Goal: Task Accomplishment & Management: Manage account settings

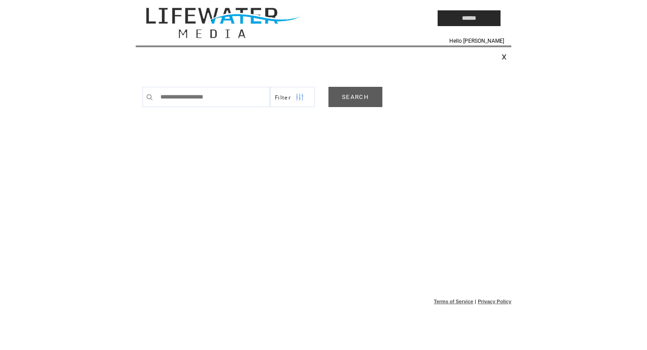
click at [351, 97] on link "SEARCH" at bounding box center [356, 97] width 54 height 20
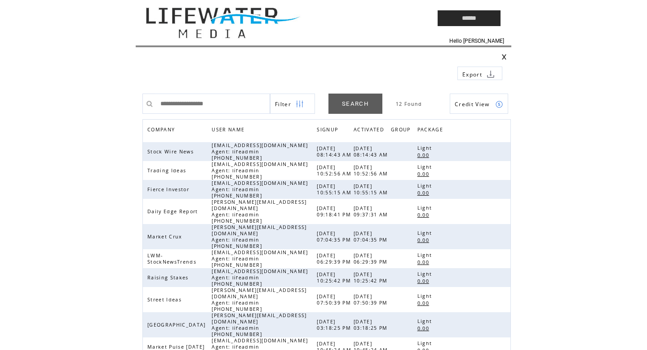
scroll to position [77, 0]
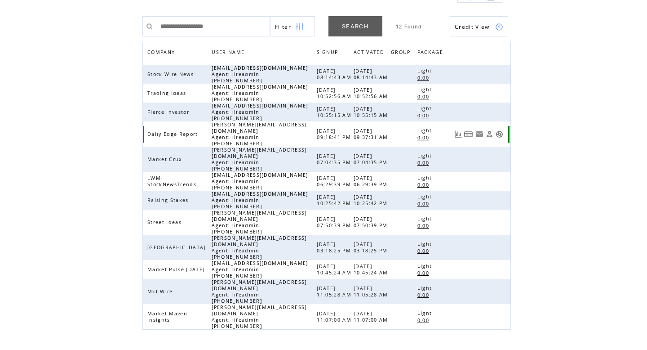
click at [501, 131] on link at bounding box center [500, 134] width 8 height 8
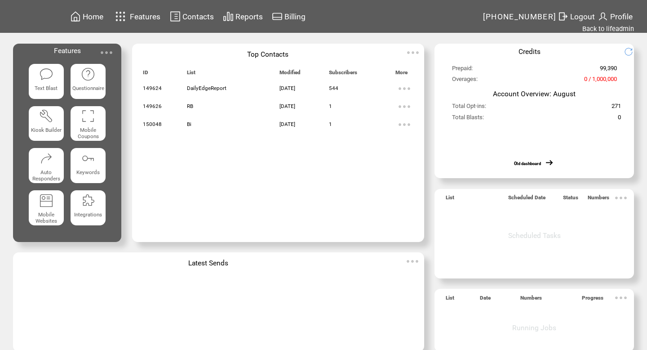
click at [0, 0] on td "Contacts" at bounding box center [0, 0] width 0 height 0
click at [198, 17] on span "Contacts" at bounding box center [197, 16] width 31 height 9
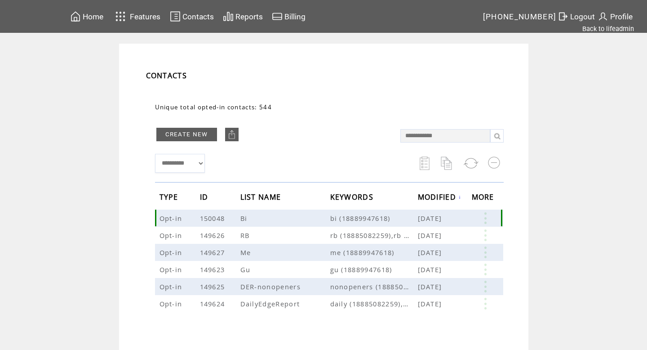
click at [489, 216] on link at bounding box center [485, 218] width 27 height 12
click at [429, 243] on table "EDIT DELETE 1" at bounding box center [448, 231] width 64 height 45
click at [484, 217] on link at bounding box center [485, 218] width 27 height 12
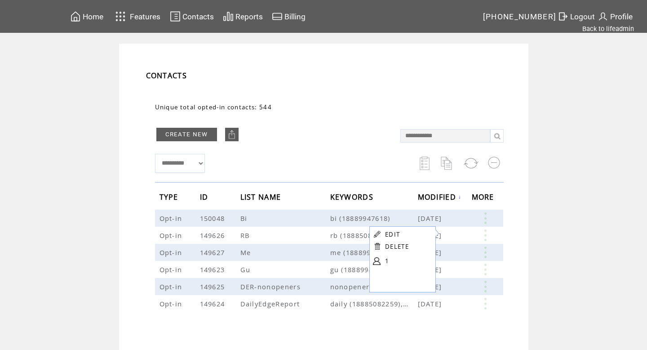
click at [381, 258] on td at bounding box center [377, 260] width 9 height 13
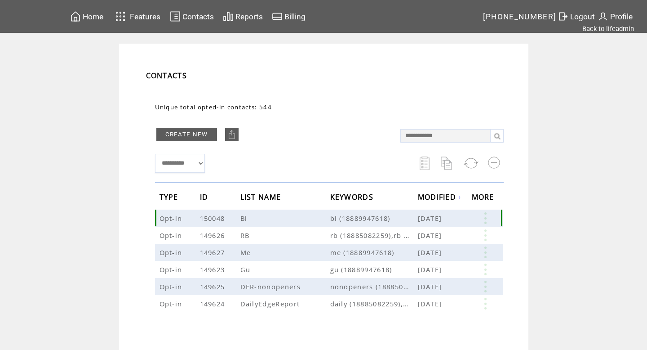
click at [487, 214] on link at bounding box center [485, 218] width 27 height 12
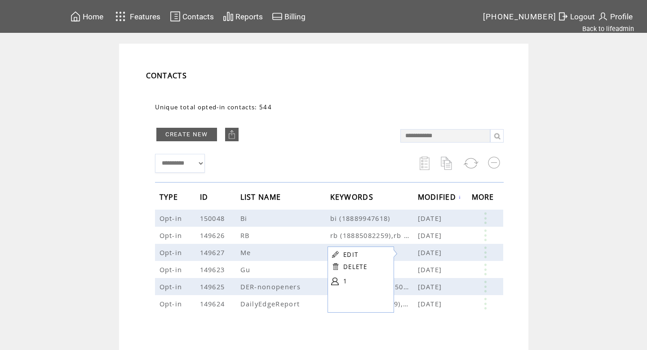
click at [337, 281] on link at bounding box center [335, 281] width 8 height 8
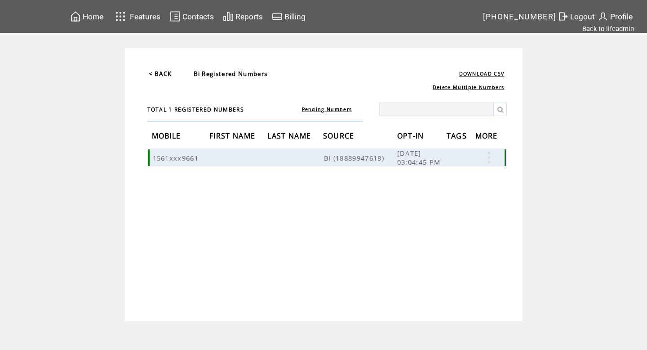
click at [489, 157] on link at bounding box center [488, 157] width 27 height 12
click at [440, 182] on link "DELETE" at bounding box center [443, 182] width 24 height 8
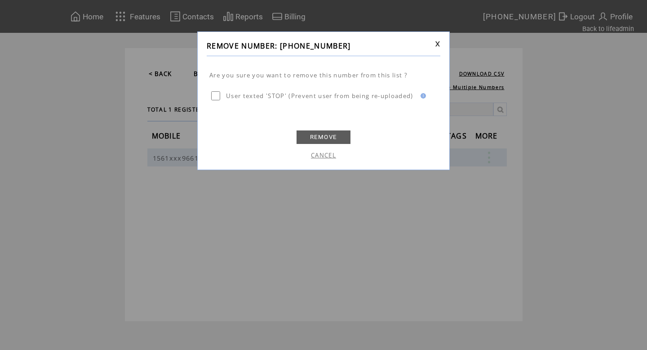
click at [321, 138] on link "REMOVE" at bounding box center [324, 136] width 54 height 13
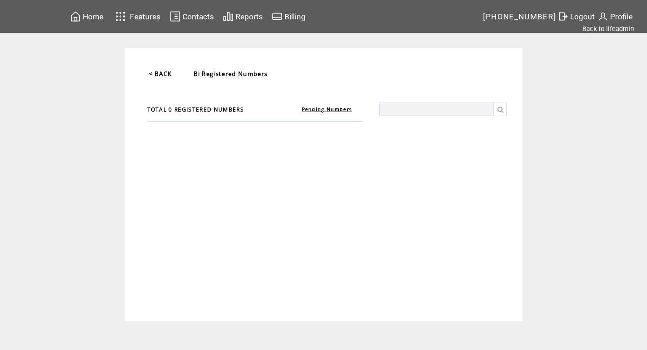
click at [163, 76] on link "< BACK" at bounding box center [160, 74] width 23 height 8
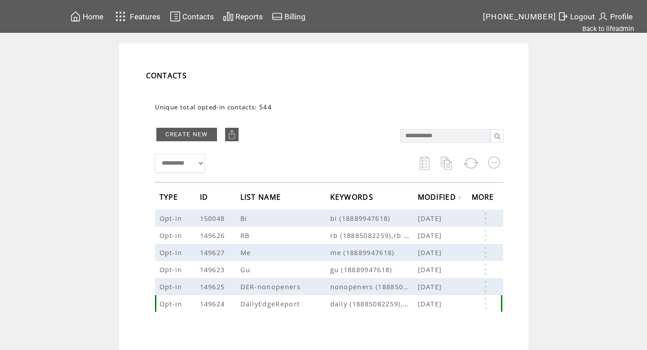
click at [488, 300] on link at bounding box center [485, 304] width 27 height 12
click at [431, 329] on link "544" at bounding box center [453, 327] width 45 height 13
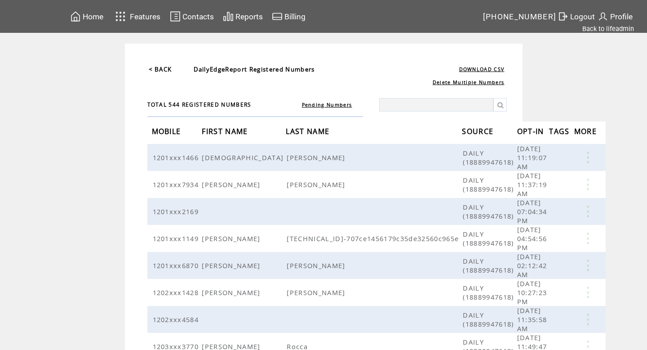
click at [420, 104] on input "text" at bounding box center [436, 104] width 114 height 13
type input "****"
click at [504, 108] on link at bounding box center [499, 104] width 13 height 13
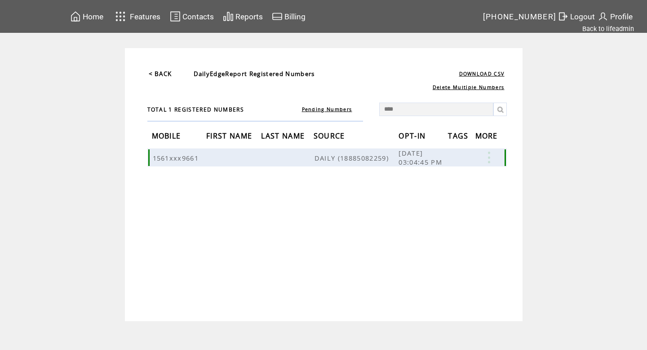
click at [489, 154] on link at bounding box center [488, 157] width 27 height 12
click at [450, 180] on link "DELETE" at bounding box center [444, 179] width 24 height 8
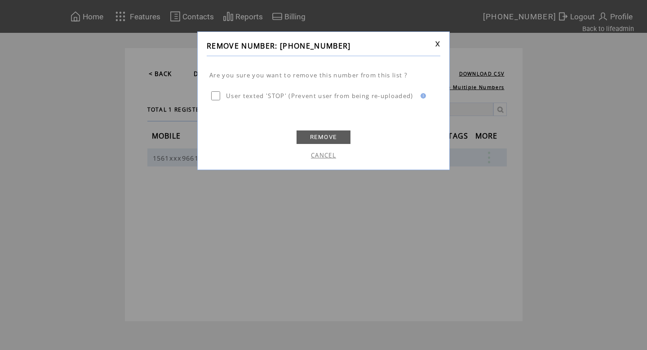
click at [319, 135] on link "REMOVE" at bounding box center [324, 136] width 54 height 13
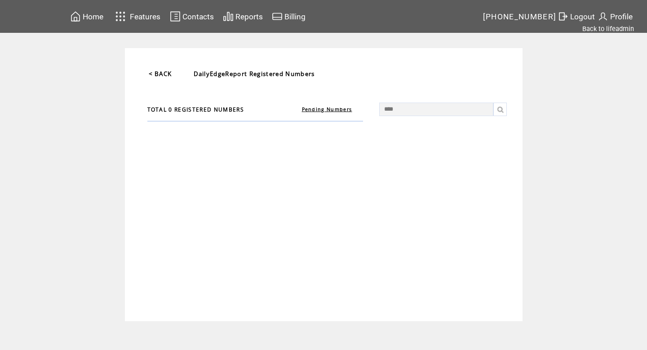
click at [505, 110] on link at bounding box center [499, 108] width 13 height 13
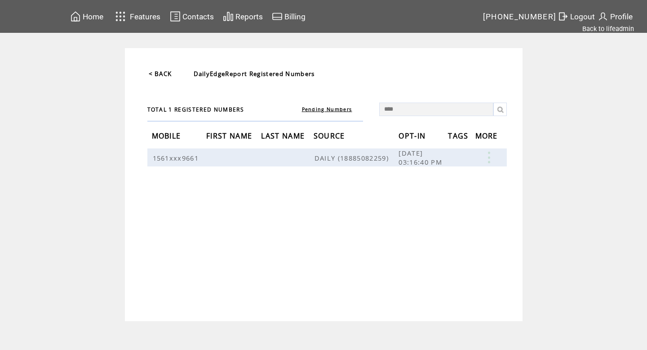
click at [166, 75] on link "< BACK" at bounding box center [160, 74] width 23 height 8
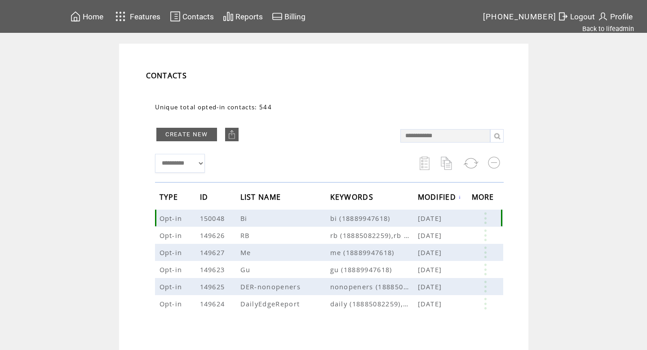
click at [484, 218] on link at bounding box center [485, 218] width 27 height 12
click at [426, 245] on table "EDIT DELETE 1" at bounding box center [444, 233] width 64 height 45
click at [483, 212] on link at bounding box center [485, 218] width 27 height 12
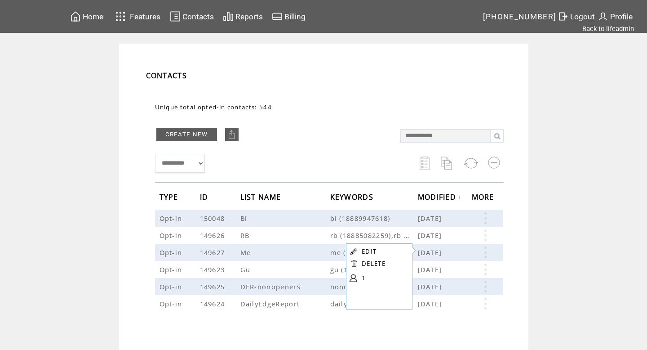
click at [351, 279] on link at bounding box center [354, 278] width 8 height 8
